Goal: Information Seeking & Learning: Find specific fact

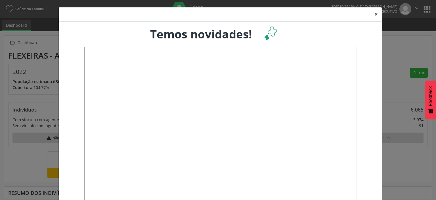
click at [375, 14] on button "×" at bounding box center [375, 14] width 11 height 14
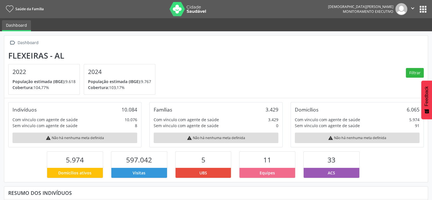
scroll to position [93, 141]
click at [420, 9] on button "apps" at bounding box center [423, 9] width 10 height 10
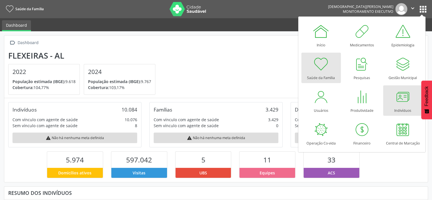
click at [401, 101] on div at bounding box center [402, 96] width 17 height 17
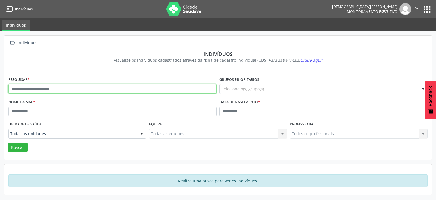
click at [13, 91] on input "text" at bounding box center [112, 89] width 208 height 10
type input "**********"
click at [8, 142] on button "Buscar" at bounding box center [18, 147] width 20 height 10
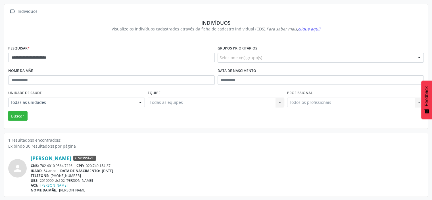
scroll to position [32, 0]
drag, startPoint x: 62, startPoint y: 180, endPoint x: 110, endPoint y: 180, distance: 48.0
click at [110, 180] on div "UBS: 2010909 Usf 02 Amaro Claudino dos Santos" at bounding box center [227, 179] width 393 height 5
click at [71, 158] on link "Maria Jose Silva da Mata" at bounding box center [51, 157] width 41 height 6
